Goal: Download file/media

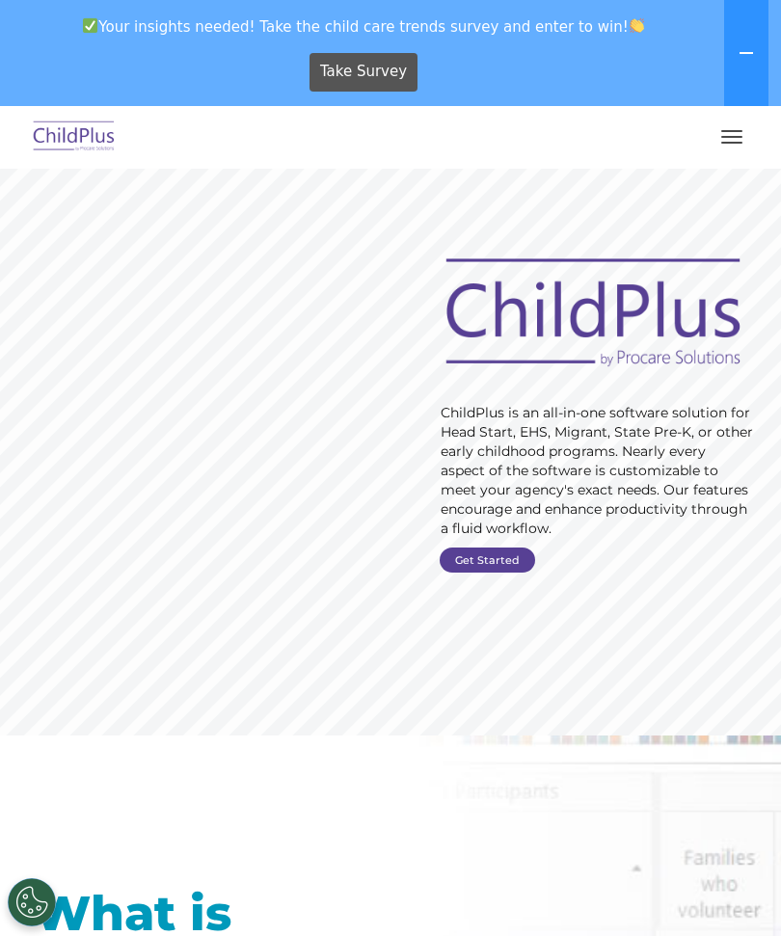
click at [719, 142] on button "button" at bounding box center [731, 136] width 40 height 31
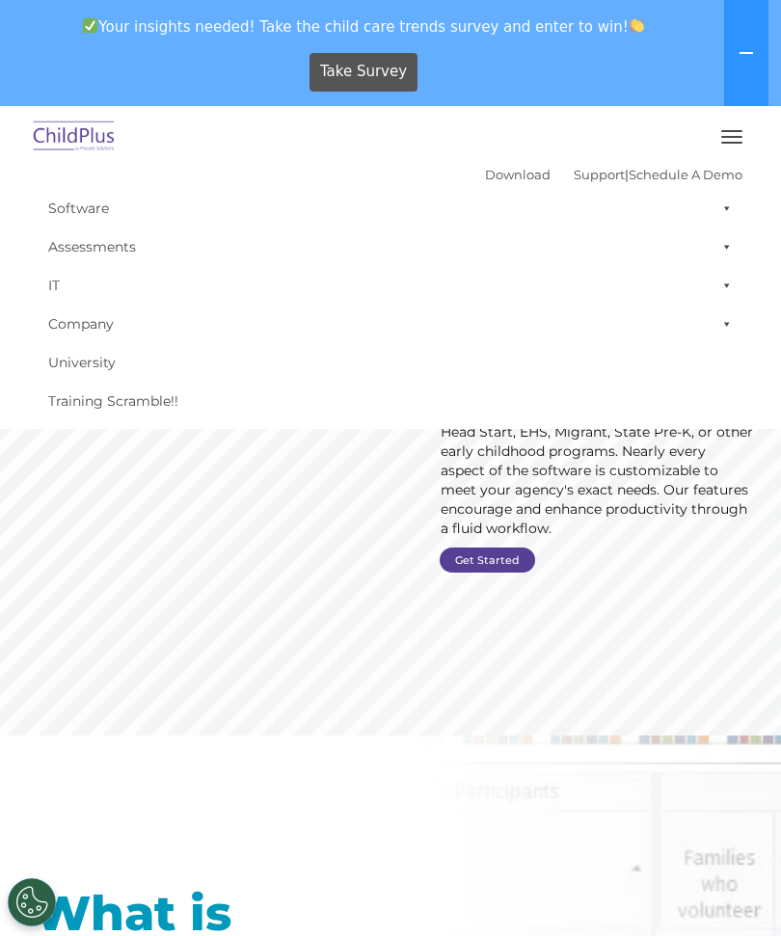
click at [605, 534] on rs-layer "ChildPlus is an all-in-one software solution for Head Start, EHS, Migrant, Stat…" at bounding box center [596, 470] width 312 height 135
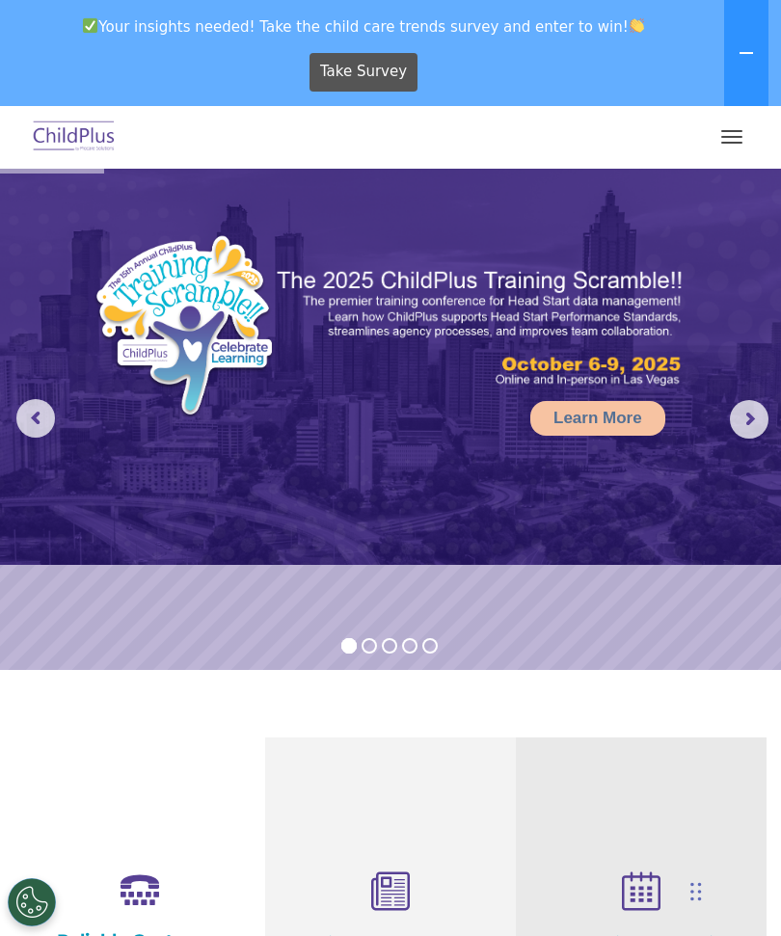
click at [727, 147] on button "button" at bounding box center [731, 136] width 40 height 31
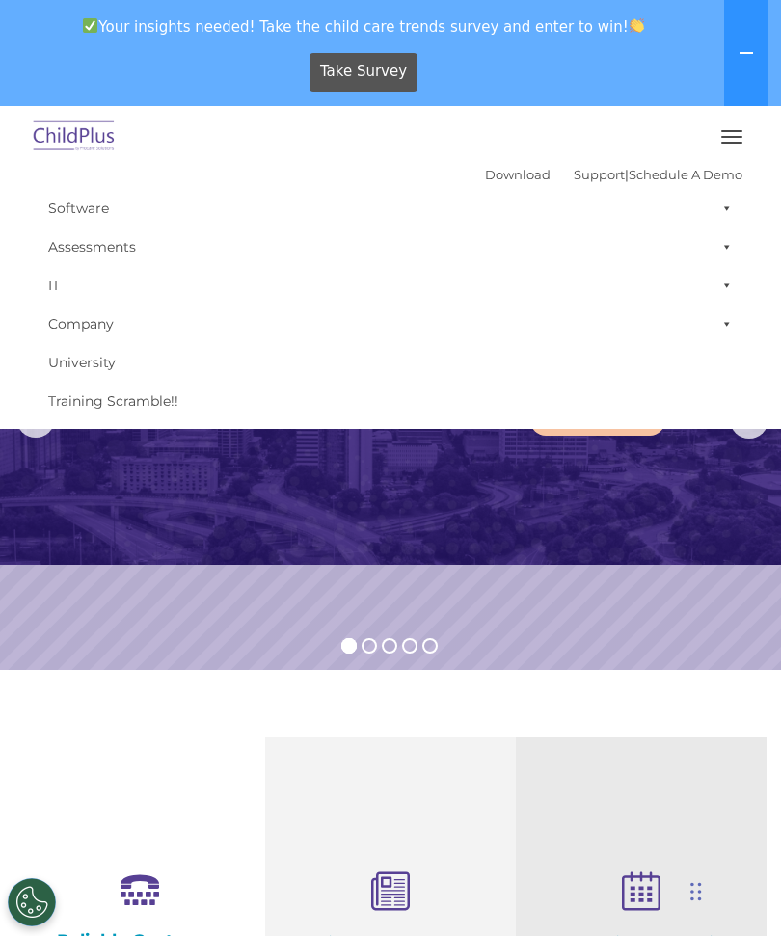
click at [625, 540] on img at bounding box center [390, 367] width 781 height 396
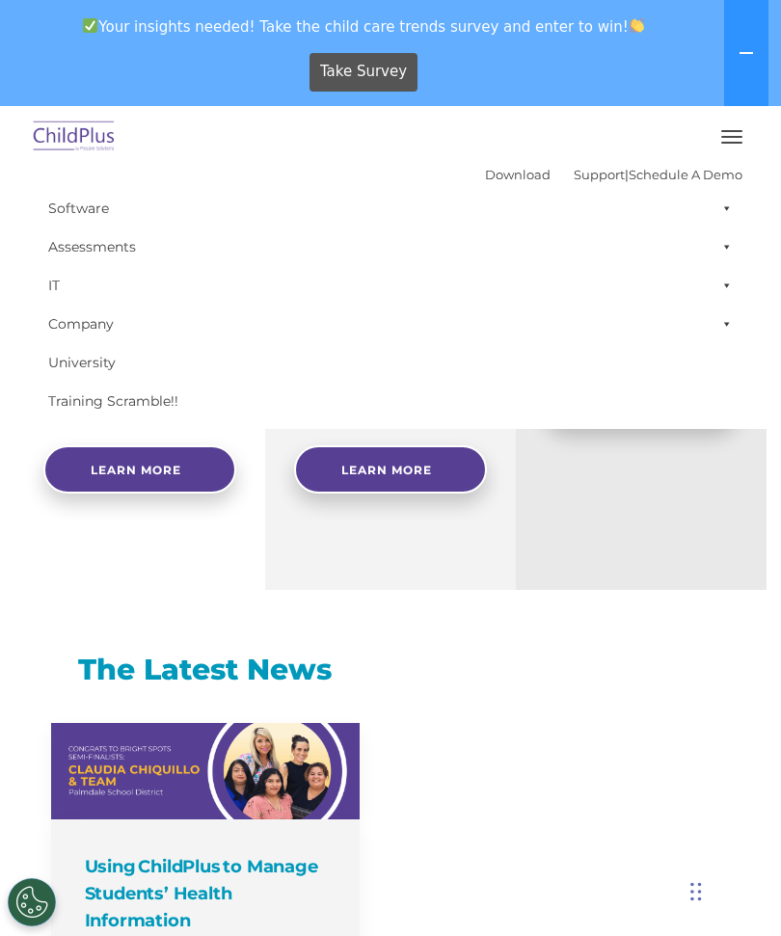
scroll to position [783, 0]
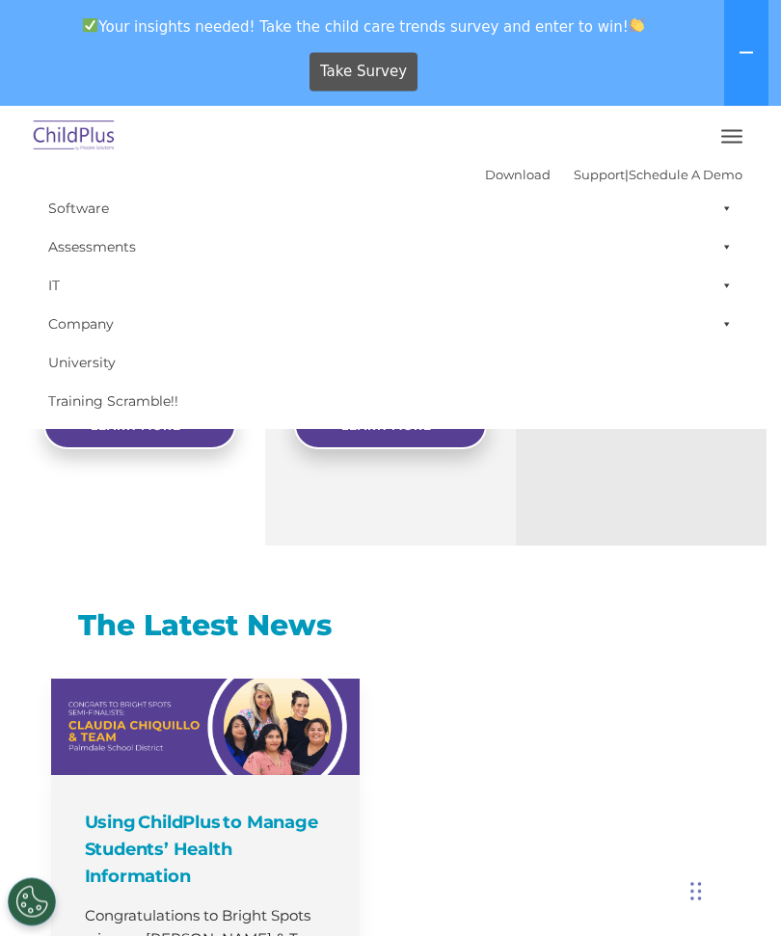
select select "MEDIUM"
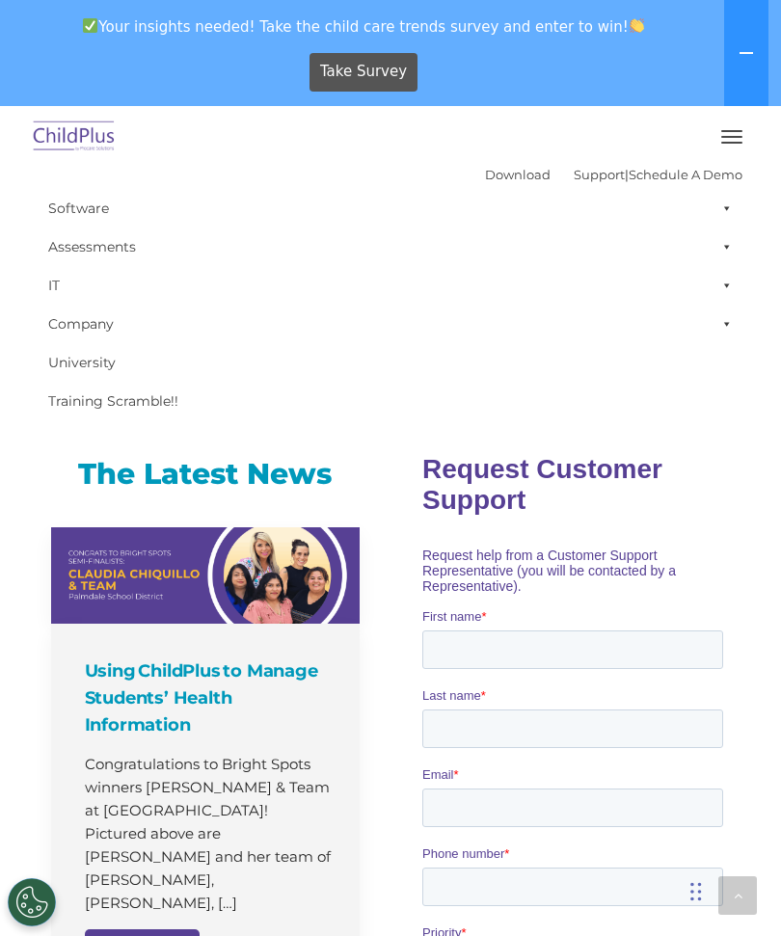
scroll to position [915, 0]
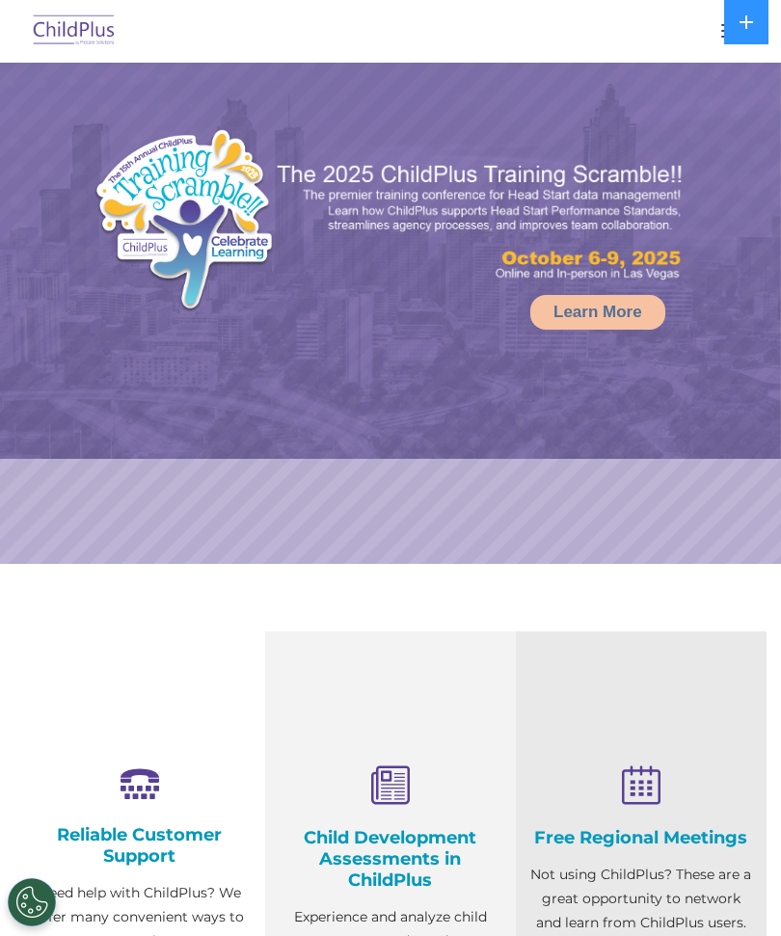
select select "MEDIUM"
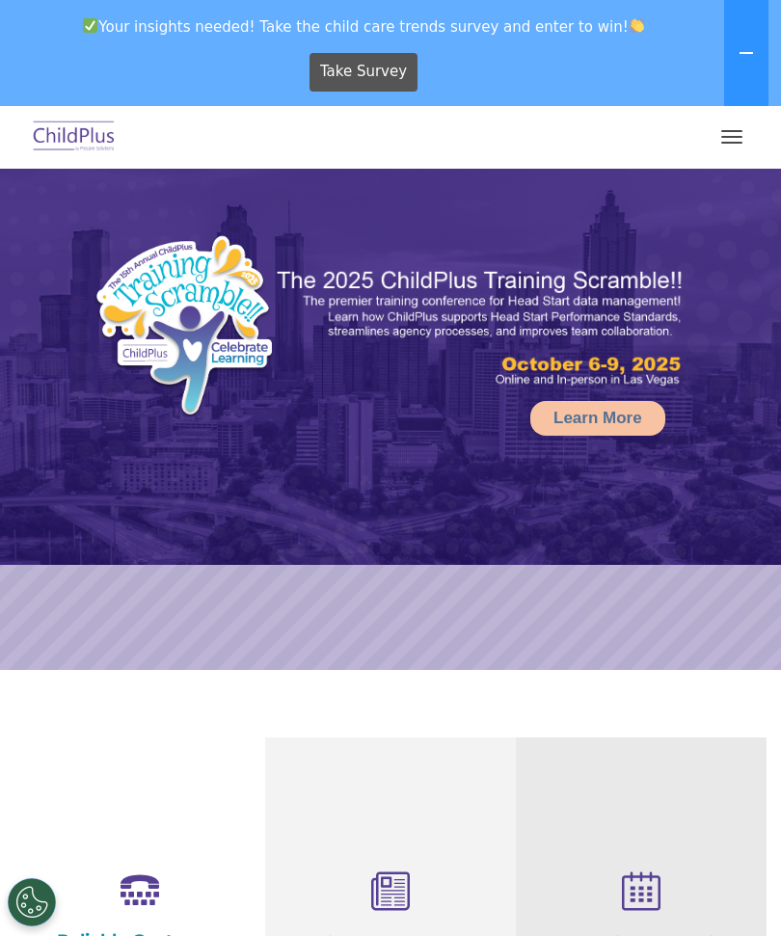
select select "MEDIUM"
click at [746, 140] on button "button" at bounding box center [731, 136] width 40 height 31
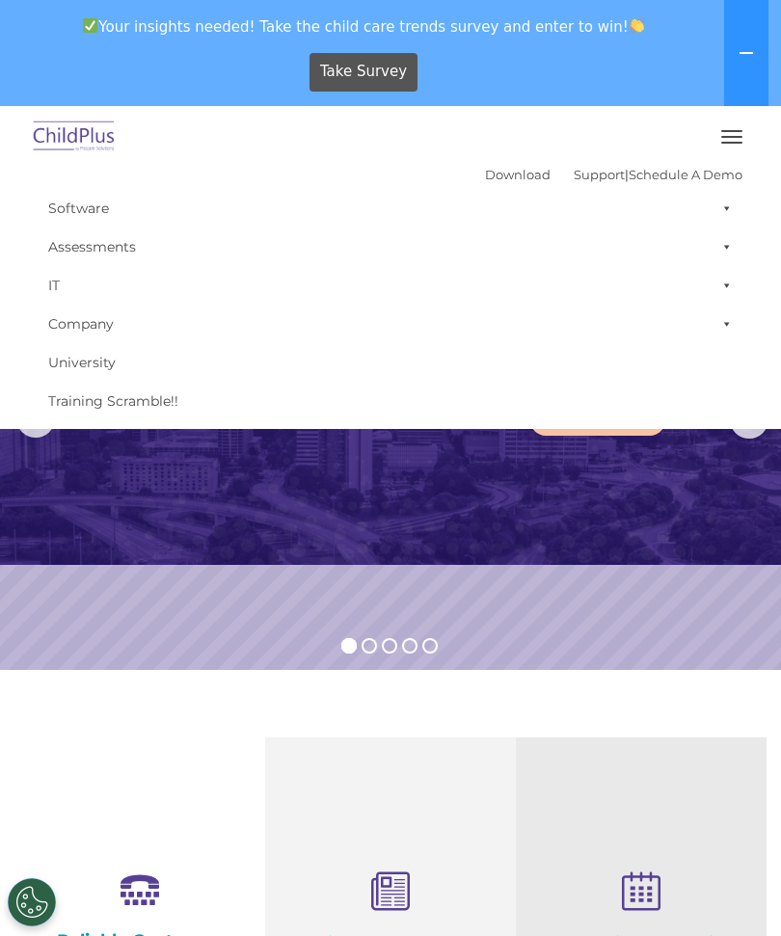
click at [71, 213] on link "Software" at bounding box center [391, 208] width 704 height 39
click at [500, 168] on link "Download" at bounding box center [518, 174] width 66 height 15
